Goal: Transaction & Acquisition: Purchase product/service

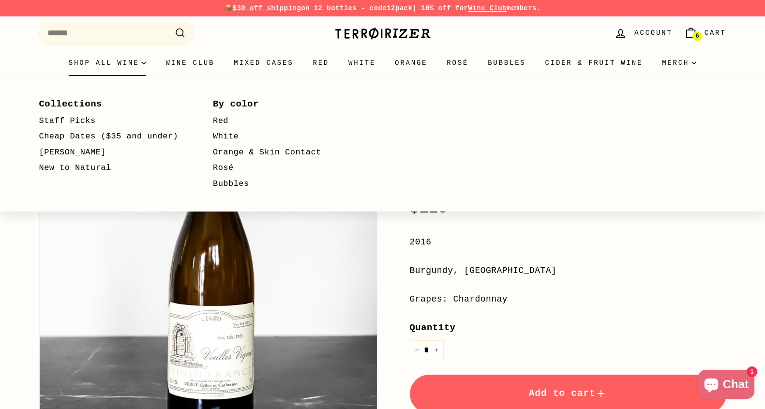
click at [118, 66] on summary "Shop all wine" at bounding box center [107, 63] width 97 height 26
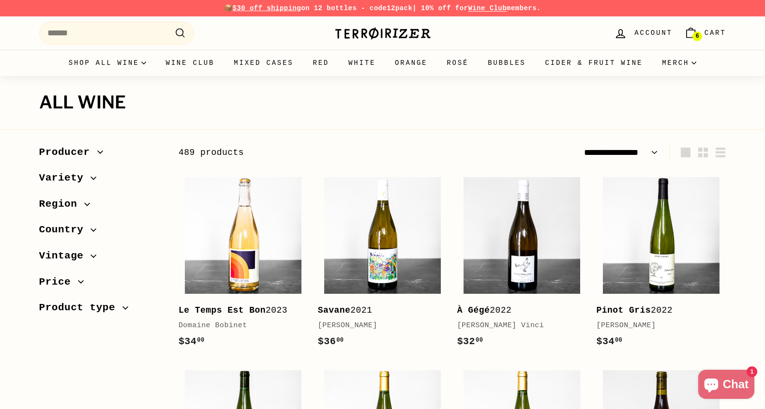
select select "**********"
click at [707, 32] on span "Cart" at bounding box center [715, 33] width 22 height 11
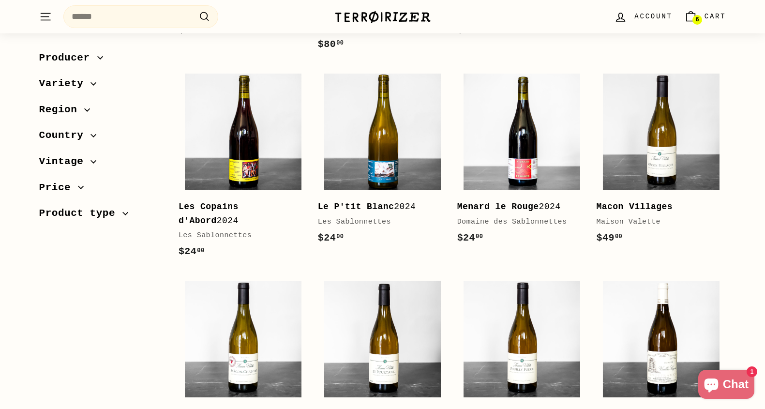
scroll to position [789, 0]
